Goal: Task Accomplishment & Management: Use online tool/utility

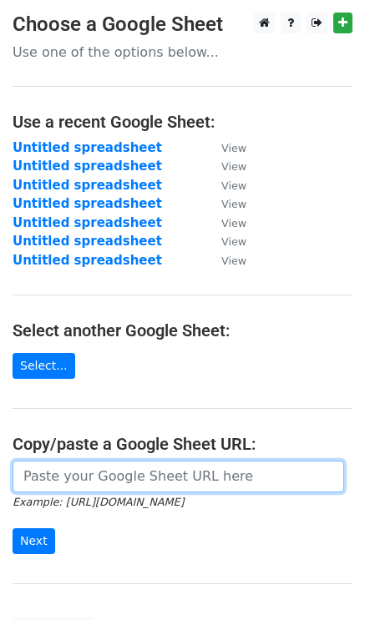
click at [70, 470] on input "url" at bounding box center [178, 476] width 331 height 32
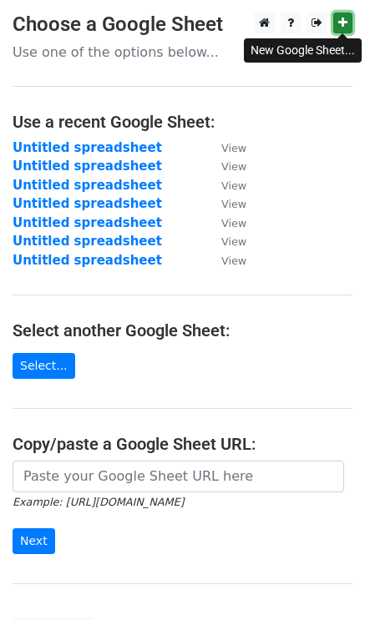
click at [344, 19] on icon at bounding box center [342, 23] width 9 height 12
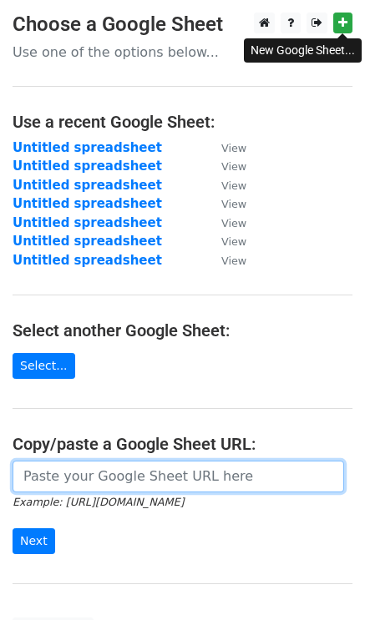
click at [81, 463] on input "url" at bounding box center [178, 476] width 331 height 32
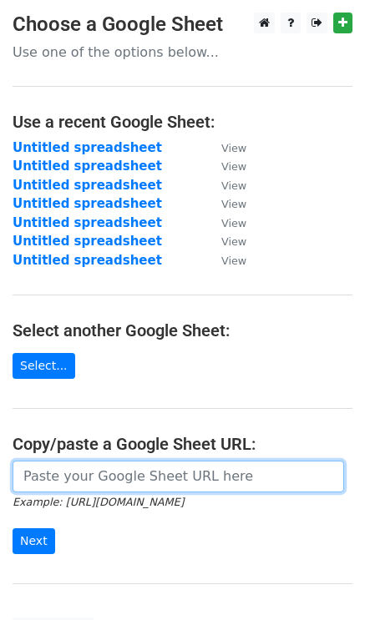
paste input "[URL][DOMAIN_NAME]"
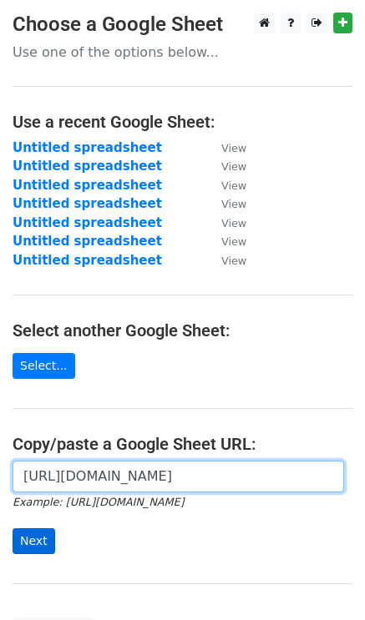
type input "[URL][DOMAIN_NAME]"
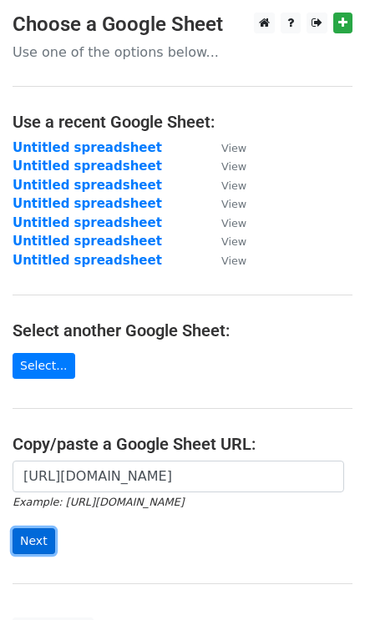
click at [42, 531] on input "Next" at bounding box center [34, 541] width 43 height 26
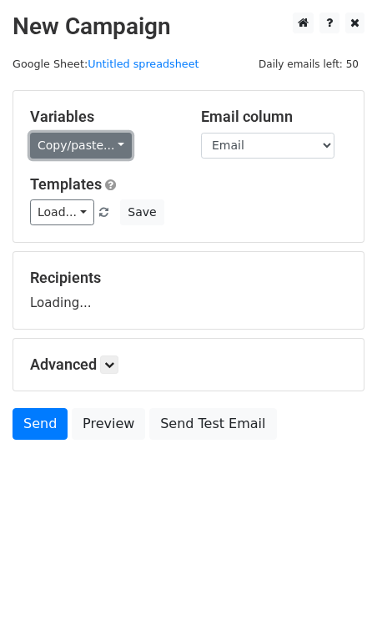
click at [82, 141] on link "Copy/paste..." at bounding box center [81, 146] width 102 height 26
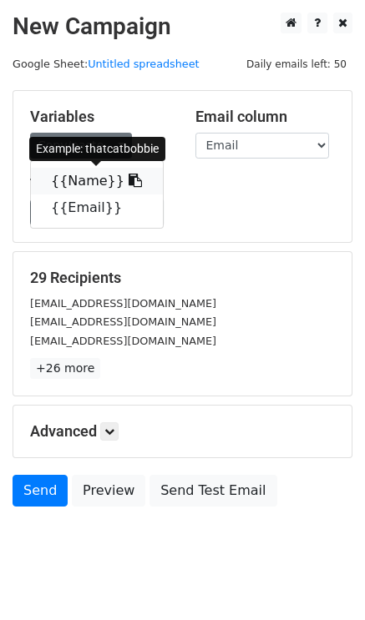
click at [83, 176] on link "{{Name}}" at bounding box center [97, 181] width 132 height 27
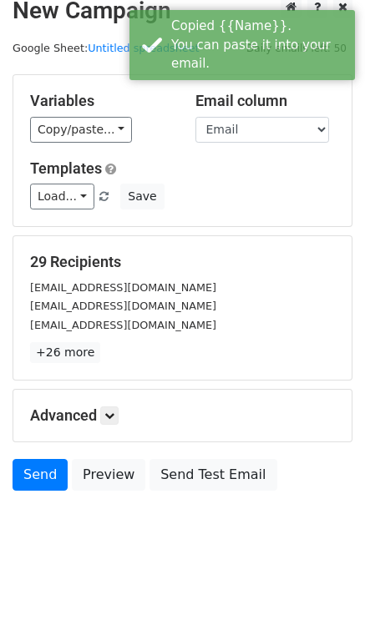
scroll to position [24, 0]
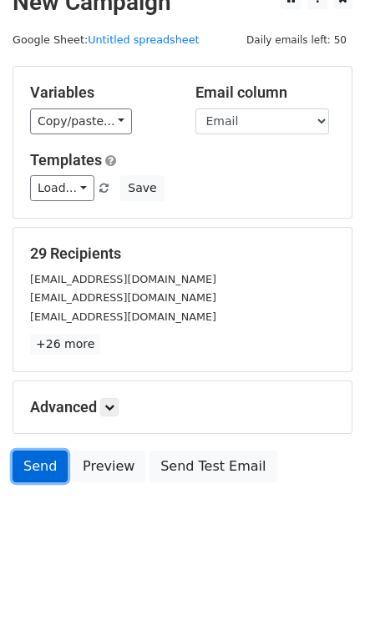
click at [32, 463] on link "Send" at bounding box center [40, 466] width 55 height 32
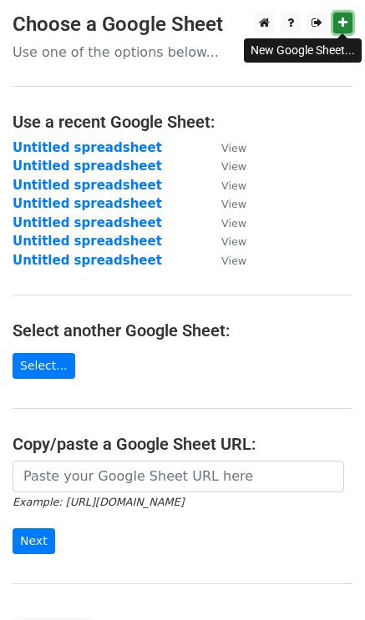
click at [340, 13] on link at bounding box center [342, 23] width 19 height 21
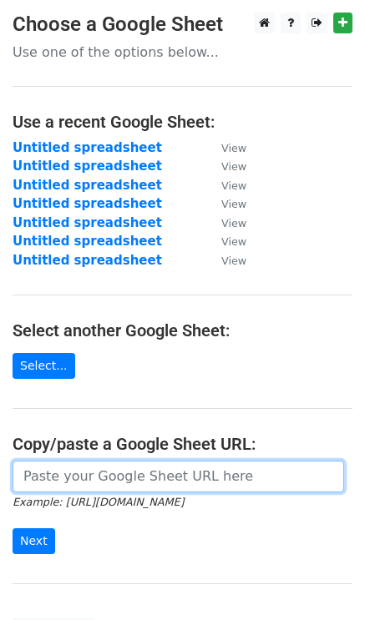
click at [88, 484] on input "url" at bounding box center [178, 476] width 331 height 32
paste input "[URL][DOMAIN_NAME]"
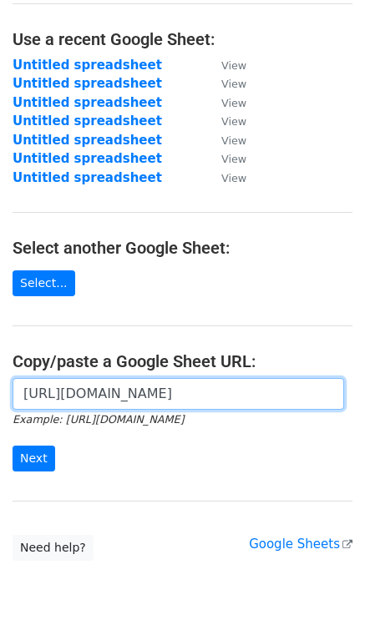
scroll to position [153, 0]
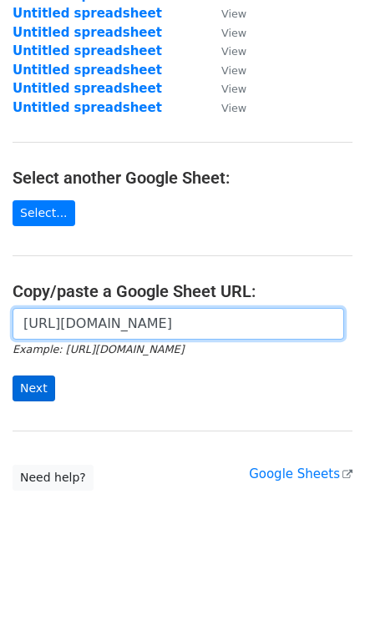
type input "[URL][DOMAIN_NAME]"
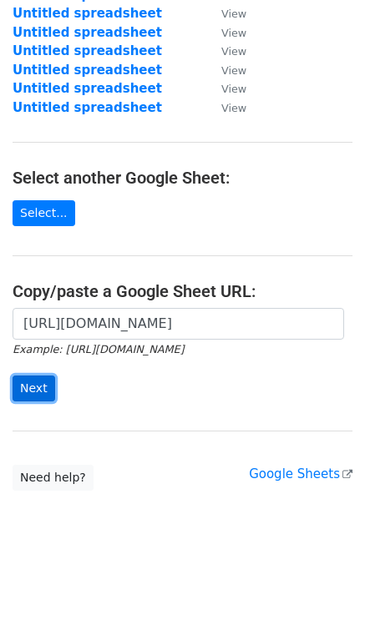
click at [38, 392] on input "Next" at bounding box center [34, 388] width 43 height 26
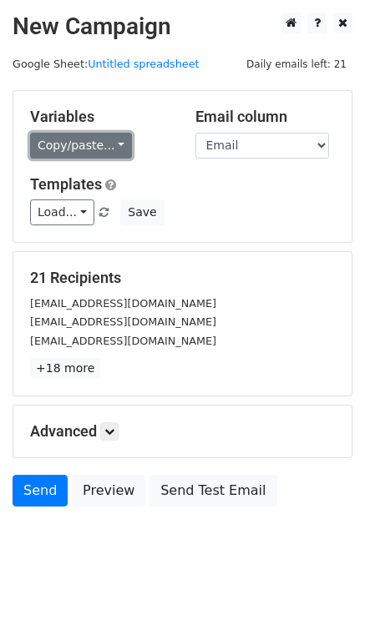
click at [74, 143] on link "Copy/paste..." at bounding box center [81, 146] width 102 height 26
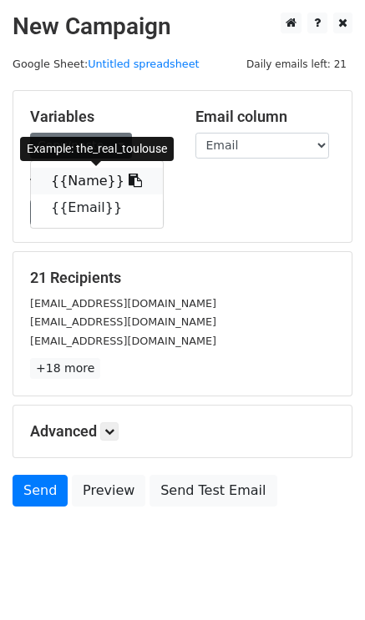
click at [82, 178] on link "{{Name}}" at bounding box center [97, 181] width 132 height 27
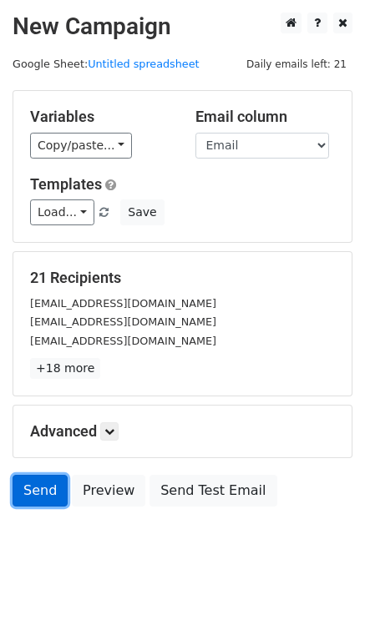
click at [47, 488] on link "Send" at bounding box center [40, 491] width 55 height 32
